Goal: Find contact information: Find contact information

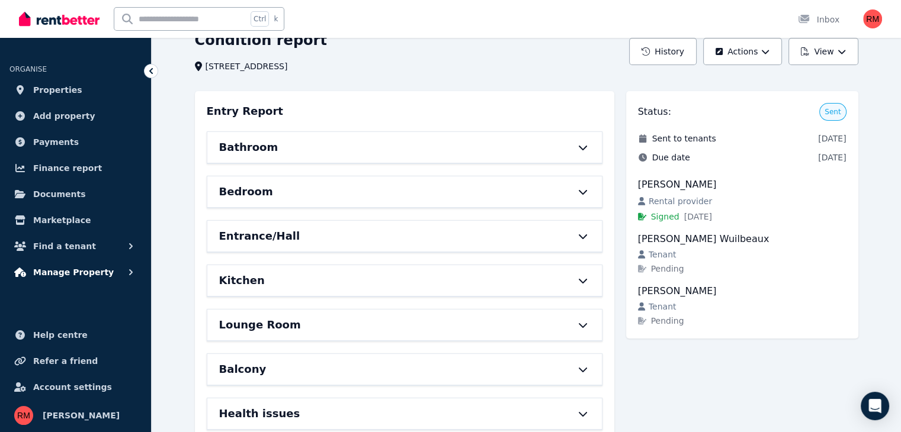
click at [59, 278] on span "Manage Property" at bounding box center [73, 272] width 81 height 14
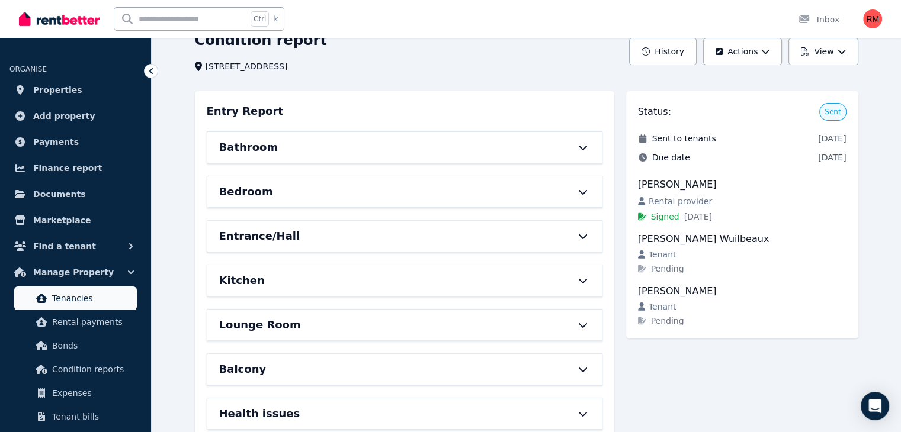
click at [74, 296] on span "Tenancies" at bounding box center [92, 298] width 80 height 14
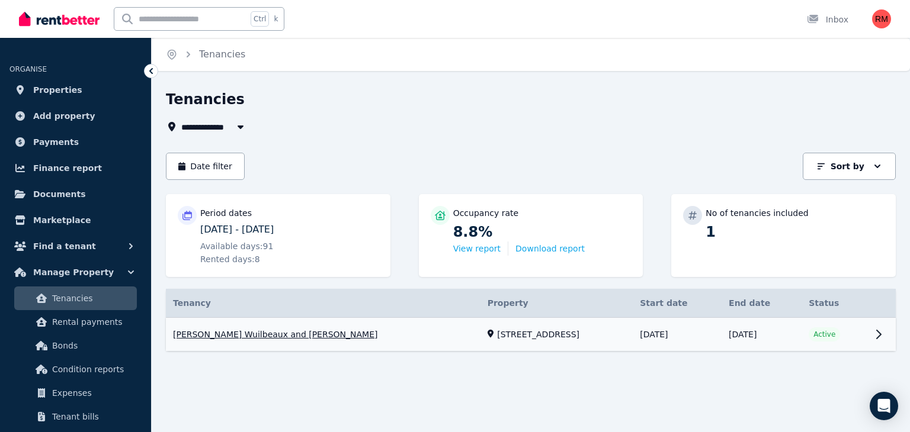
click at [873, 329] on link "View property details" at bounding box center [531, 335] width 730 height 34
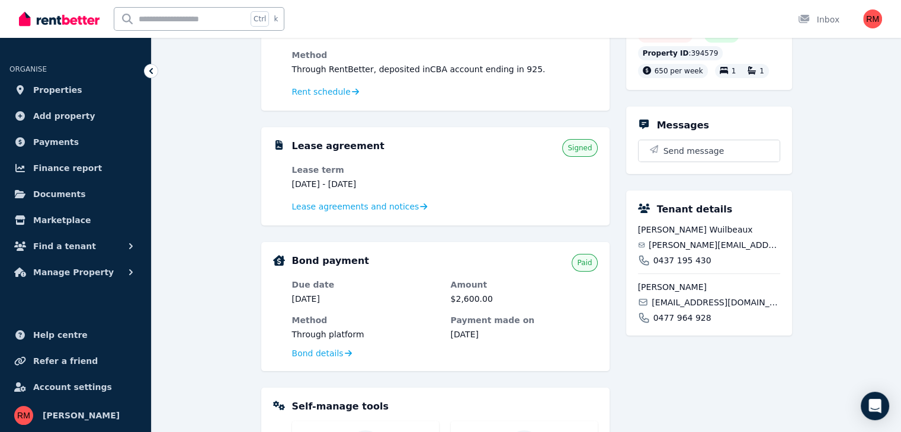
scroll to position [178, 0]
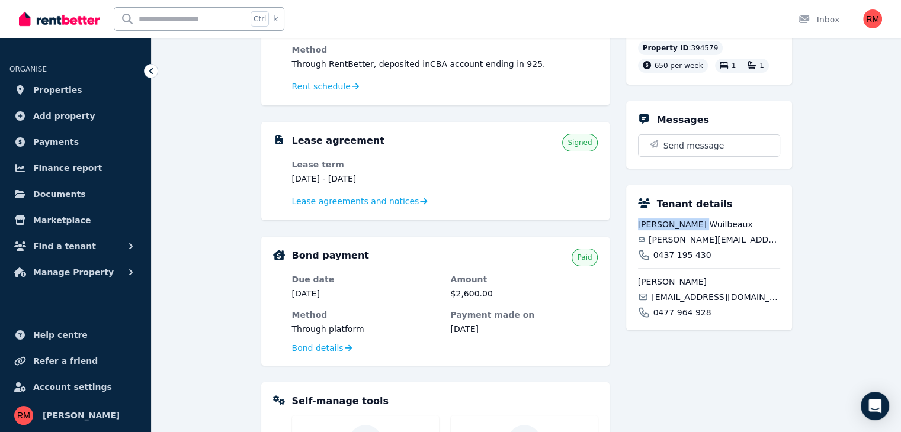
drag, startPoint x: 705, startPoint y: 237, endPoint x: 638, endPoint y: 241, distance: 67.1
click at [638, 230] on span "[PERSON_NAME] Wuilbeaux" at bounding box center [709, 225] width 142 height 12
copy span "[PERSON_NAME] Wuilbeaux"
drag, startPoint x: 753, startPoint y: 254, endPoint x: 653, endPoint y: 256, distance: 99.5
click at [653, 246] on div "[PERSON_NAME][EMAIL_ADDRESS][DOMAIN_NAME]" at bounding box center [709, 240] width 142 height 12
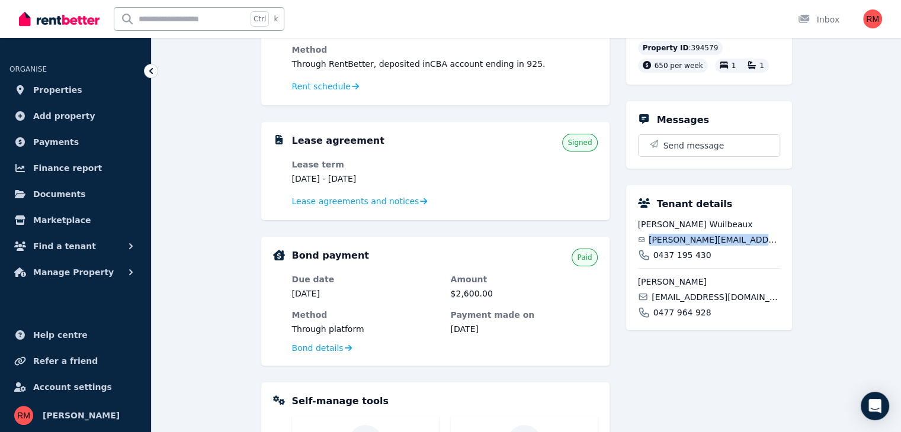
copy span "[PERSON_NAME][EMAIL_ADDRESS][DOMAIN_NAME]"
drag, startPoint x: 707, startPoint y: 273, endPoint x: 654, endPoint y: 266, distance: 52.6
click at [654, 261] on div "0437 195 430" at bounding box center [709, 255] width 142 height 12
copy span "0437 195 430"
drag, startPoint x: 688, startPoint y: 293, endPoint x: 635, endPoint y: 292, distance: 52.7
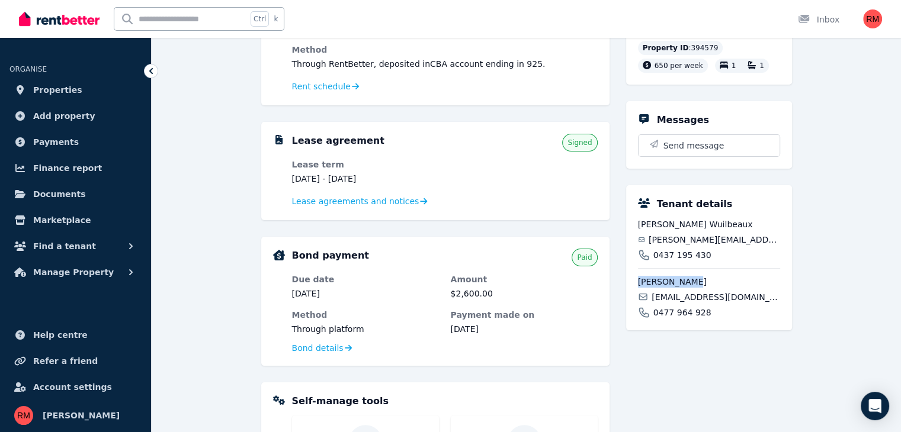
click at [635, 292] on div "Tenant details [PERSON_NAME] Wuilbeaux [PERSON_NAME][EMAIL_ADDRESS][DOMAIN_NAME…" at bounding box center [709, 257] width 166 height 145
copy span "[PERSON_NAME]"
drag, startPoint x: 749, startPoint y: 310, endPoint x: 653, endPoint y: 317, distance: 96.2
click at [653, 317] on div "[PERSON_NAME] [PERSON_NAME][EMAIL_ADDRESS][DOMAIN_NAME] 0477 964 928" at bounding box center [709, 293] width 142 height 50
copy span "[EMAIL_ADDRESS][DOMAIN_NAME]"
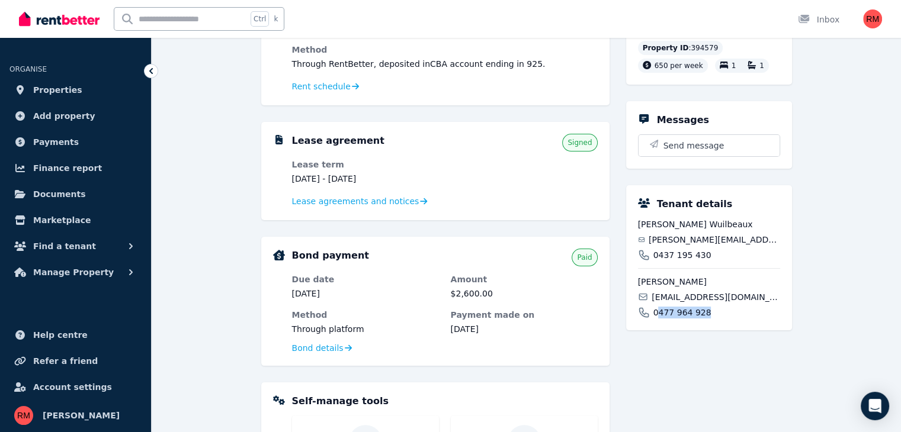
drag, startPoint x: 704, startPoint y: 323, endPoint x: 654, endPoint y: 328, distance: 50.6
click at [654, 319] on div "0477 964 928" at bounding box center [709, 313] width 142 height 12
click at [654, 319] on span "0477 964 928" at bounding box center [682, 313] width 58 height 12
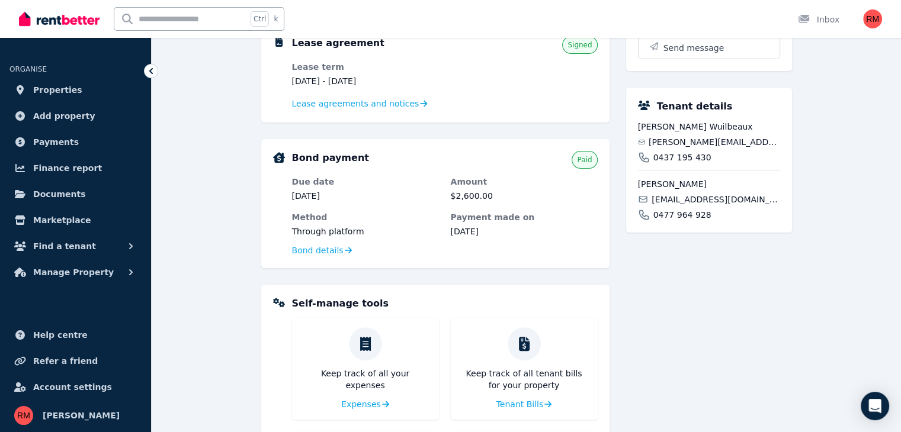
scroll to position [185, 0]
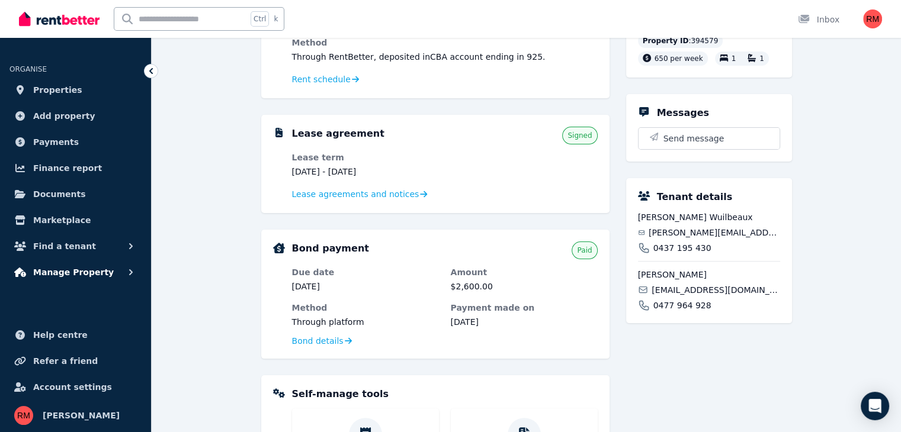
click at [89, 280] on button "Manage Property" at bounding box center [75, 273] width 132 height 24
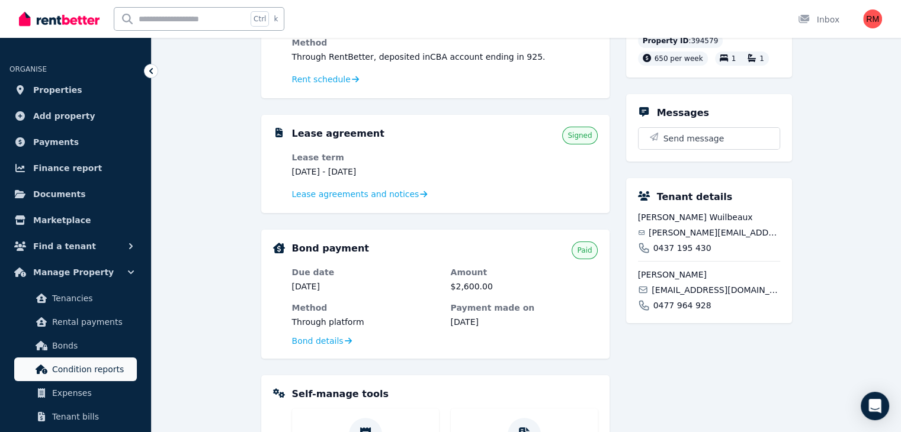
click at [91, 362] on span "Condition reports" at bounding box center [92, 369] width 80 height 14
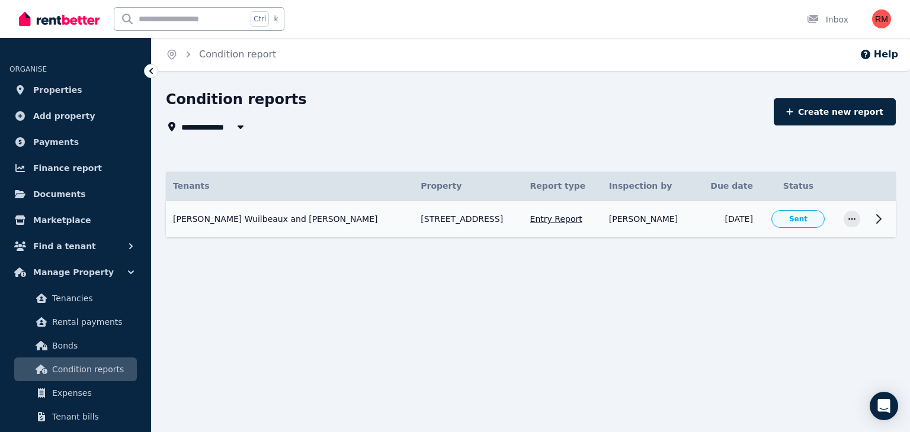
click at [884, 213] on icon at bounding box center [878, 219] width 14 height 14
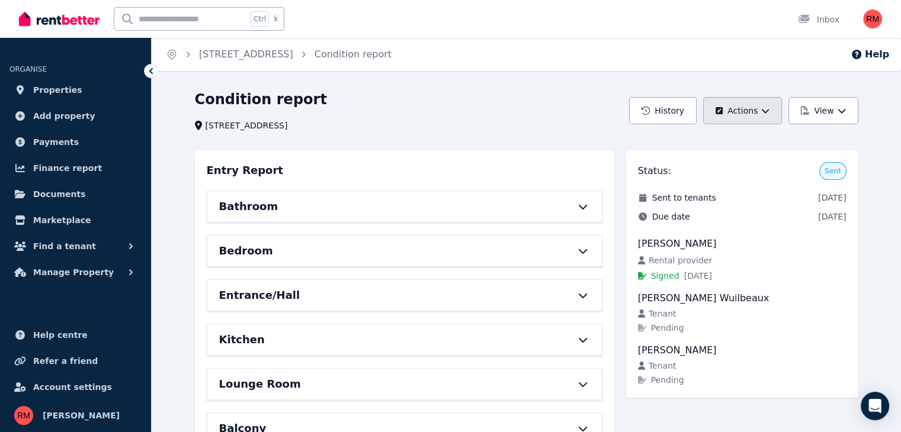
click at [733, 114] on button "Actions" at bounding box center [742, 110] width 79 height 27
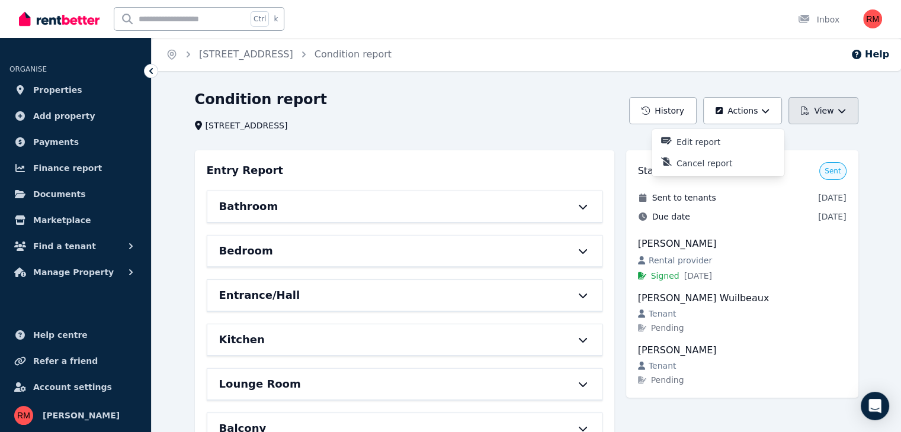
click at [820, 105] on button "View" at bounding box center [822, 110] width 69 height 27
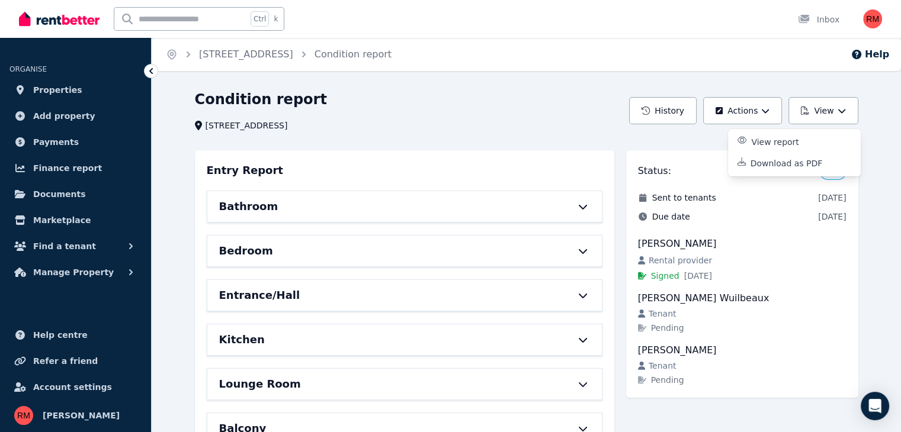
click at [706, 138] on div "Condition report [STREET_ADDRESS] History Actions View View report Download as …" at bounding box center [526, 373] width 682 height 566
click at [694, 106] on button "History" at bounding box center [663, 110] width 68 height 27
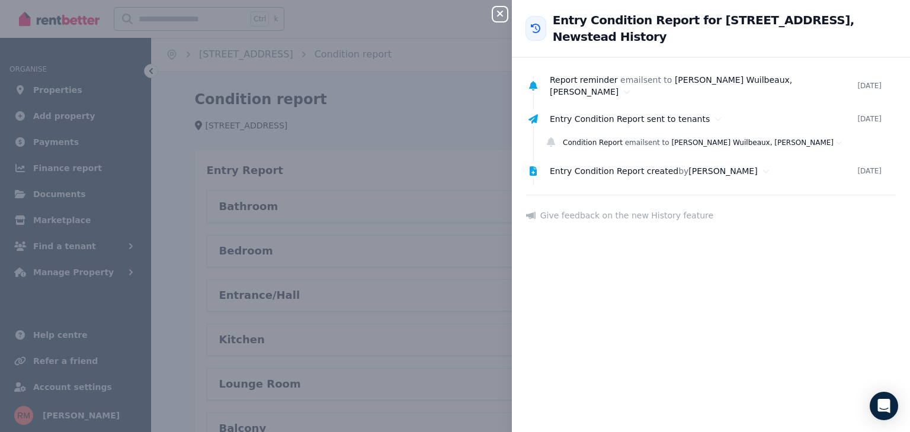
click at [441, 145] on div "Close panel Back to Entry Condition Report for 608/19 Masters St, Newstead Hist…" at bounding box center [455, 216] width 910 height 432
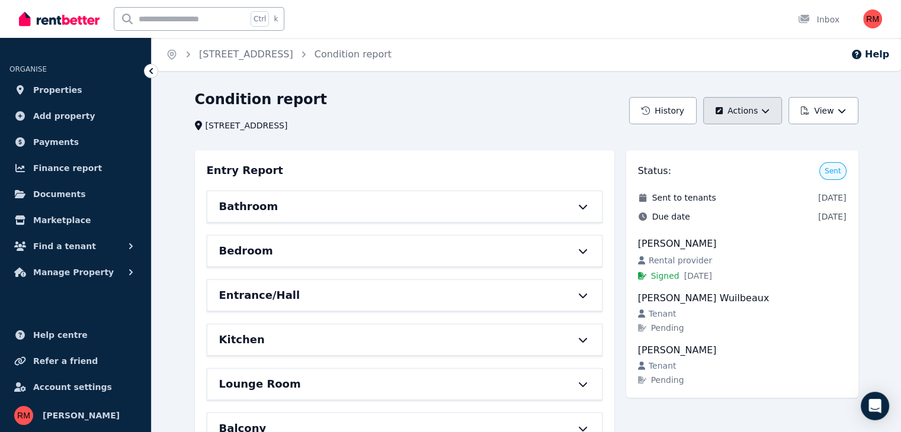
click at [740, 111] on button "Actions" at bounding box center [742, 110] width 79 height 27
click at [635, 128] on header "Condition report [STREET_ADDRESS], Newstead History Actions Edit report Cancel …" at bounding box center [526, 110] width 663 height 41
click at [415, 204] on div "Bathroom" at bounding box center [388, 206] width 338 height 17
